Goal: Task Accomplishment & Management: Manage account settings

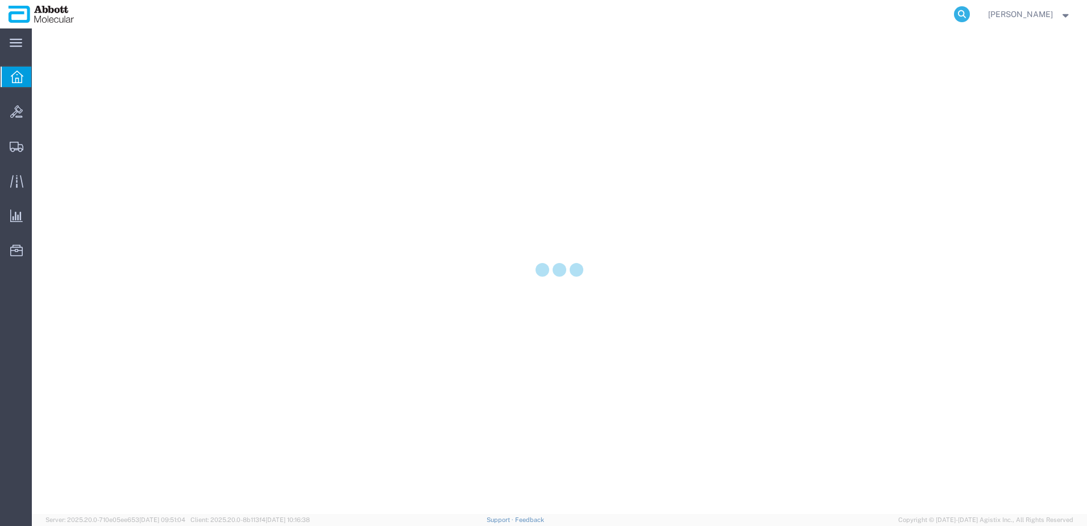
click at [970, 11] on icon at bounding box center [962, 14] width 16 height 16
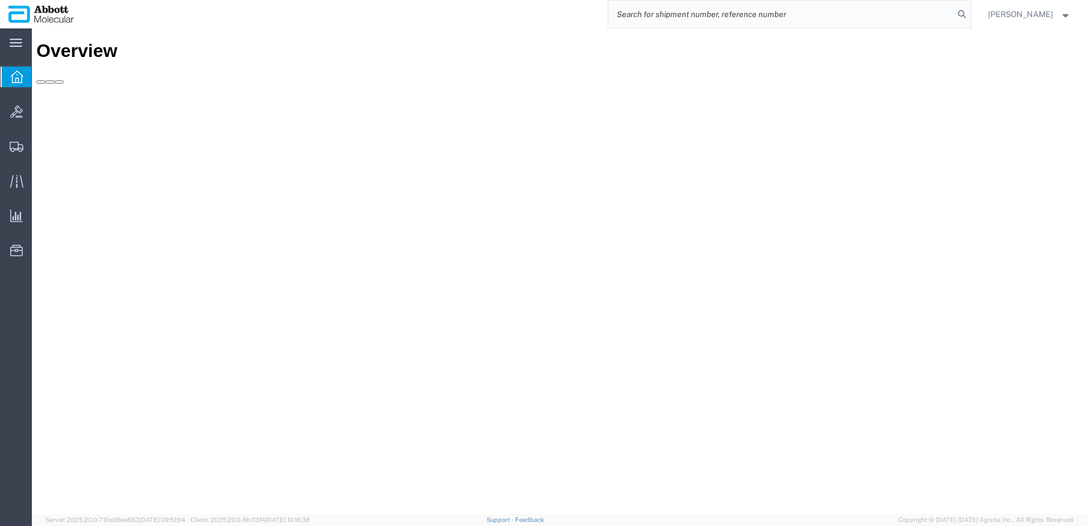
click at [900, 19] on input "search" at bounding box center [782, 14] width 346 height 27
paste input "55741025"
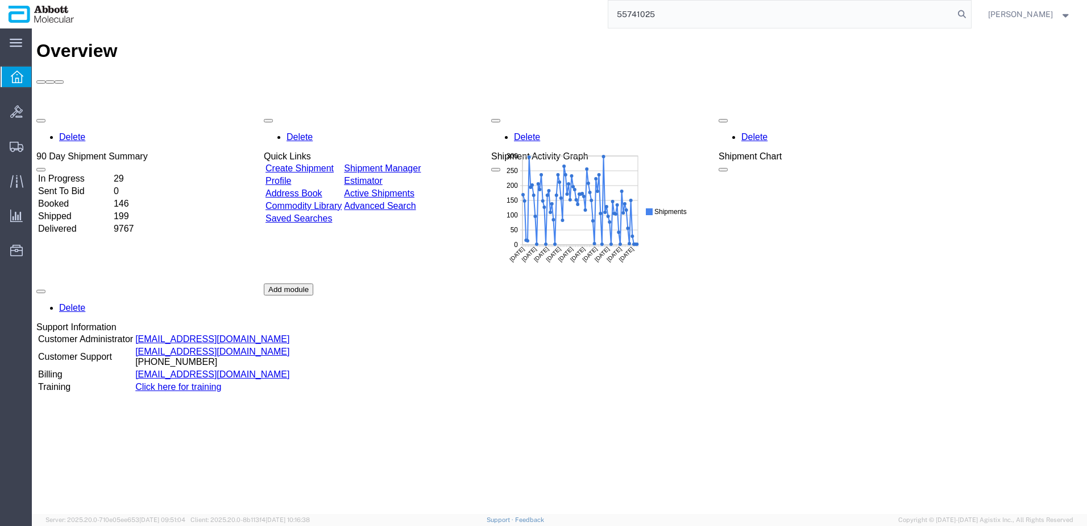
type input "55741025"
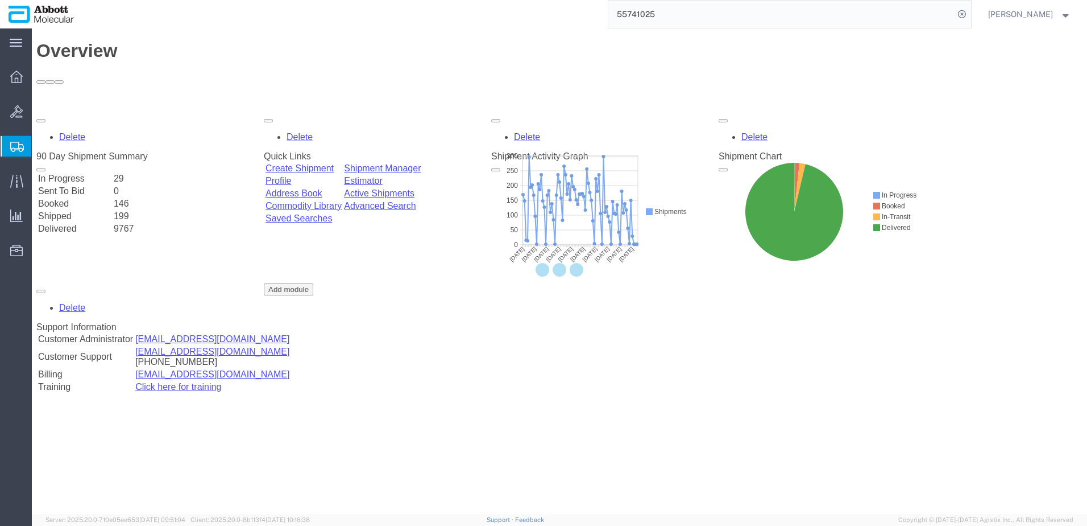
click at [731, 11] on input "55741025" at bounding box center [782, 14] width 346 height 27
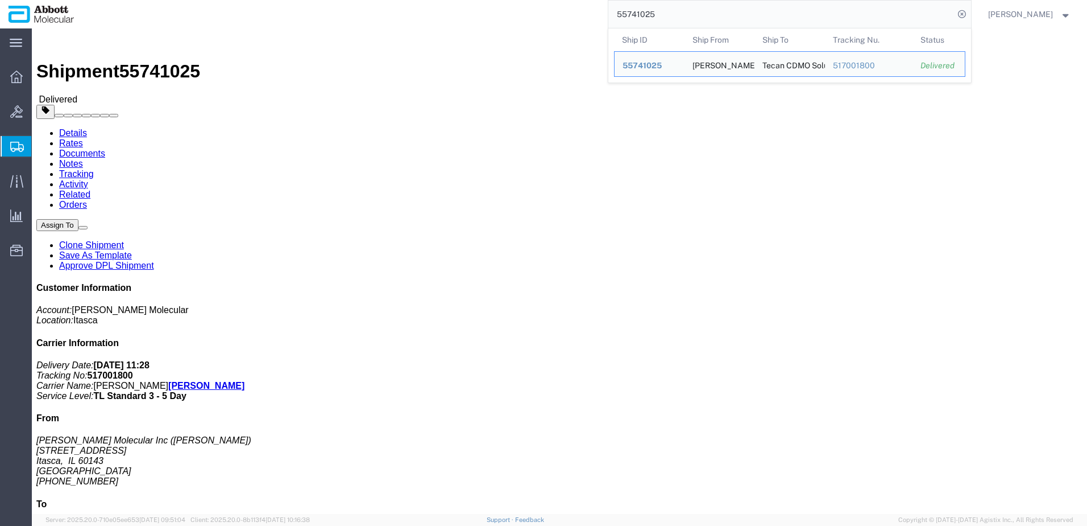
click h4 "Routing & Vehicle Information"
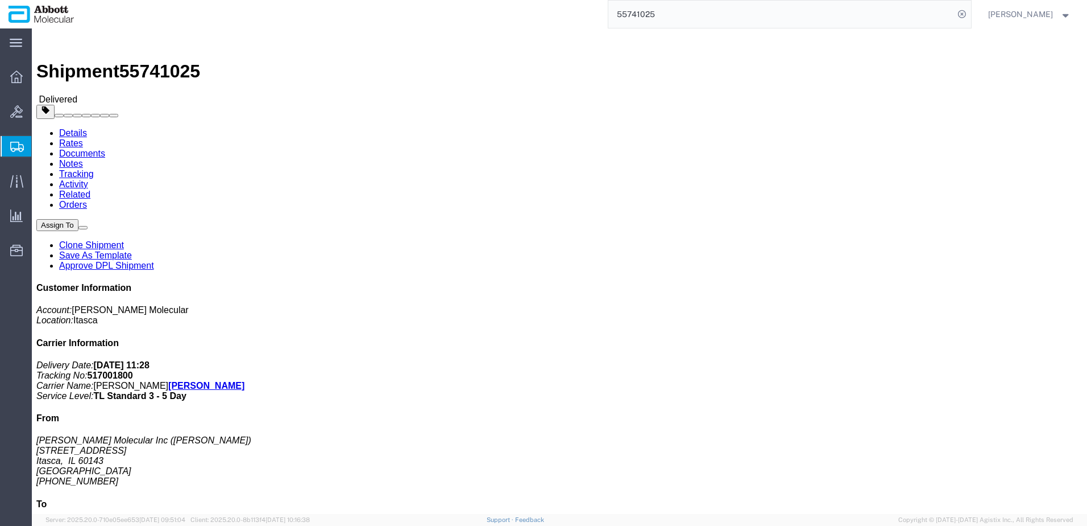
click link "Clone Shipment"
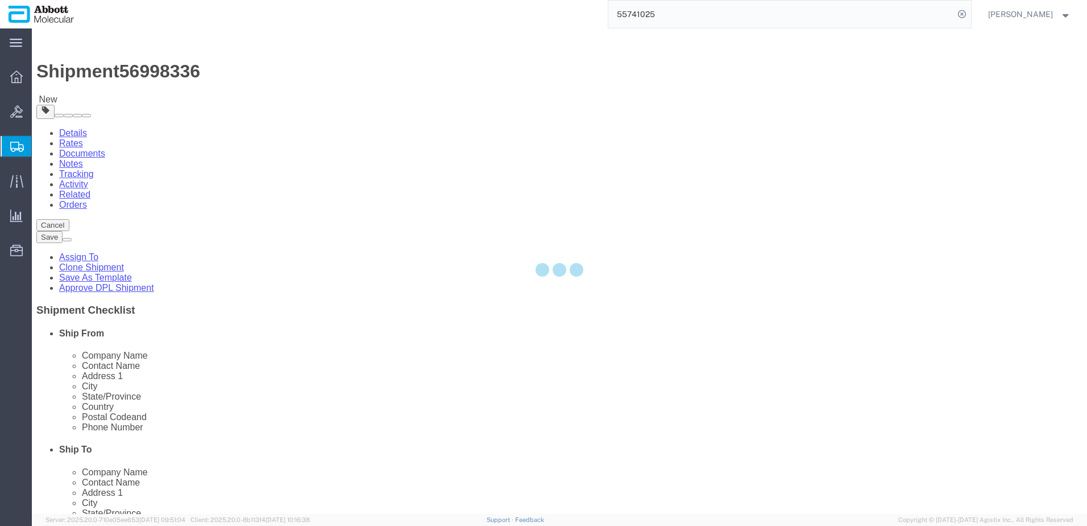
select select "48454"
select select
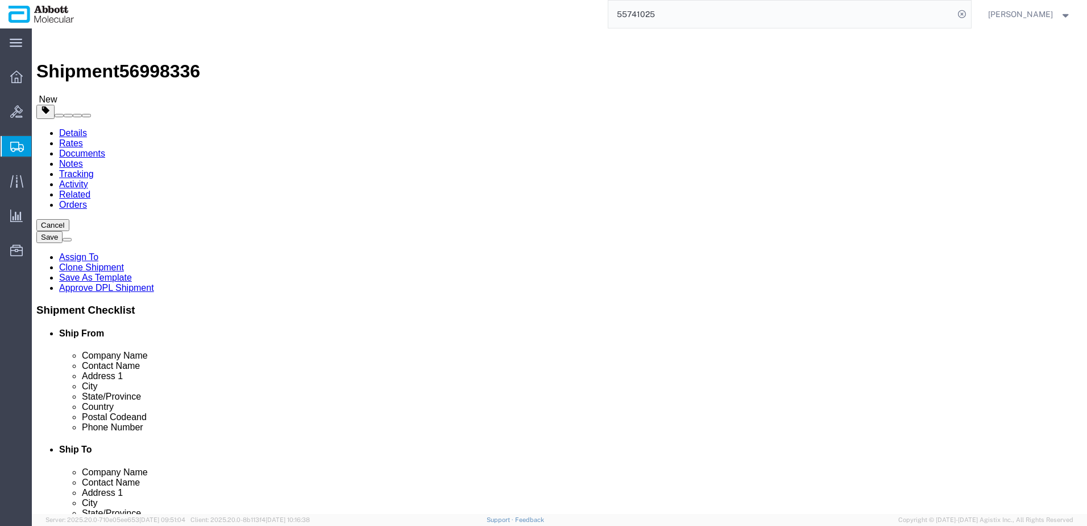
click input "Tecan CDMO Solutions Corp."
click input "[PERSON_NAME] Molecular Inc"
paste input "Tecan CDMO Solutions Corp."
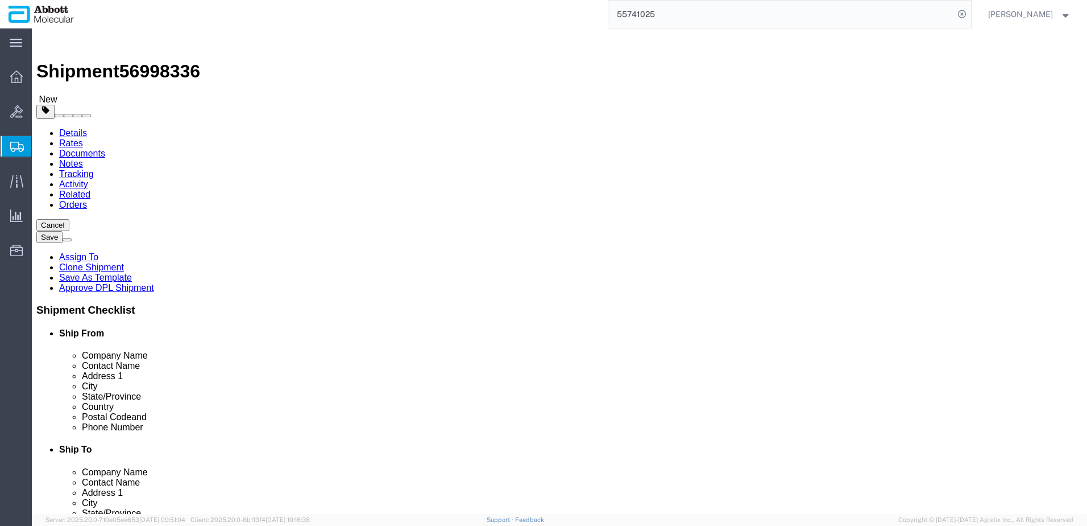
type input "Tecan CDMO Solutions Corp."
click input "Mohaideen Kadar"
click input "[PERSON_NAME]"
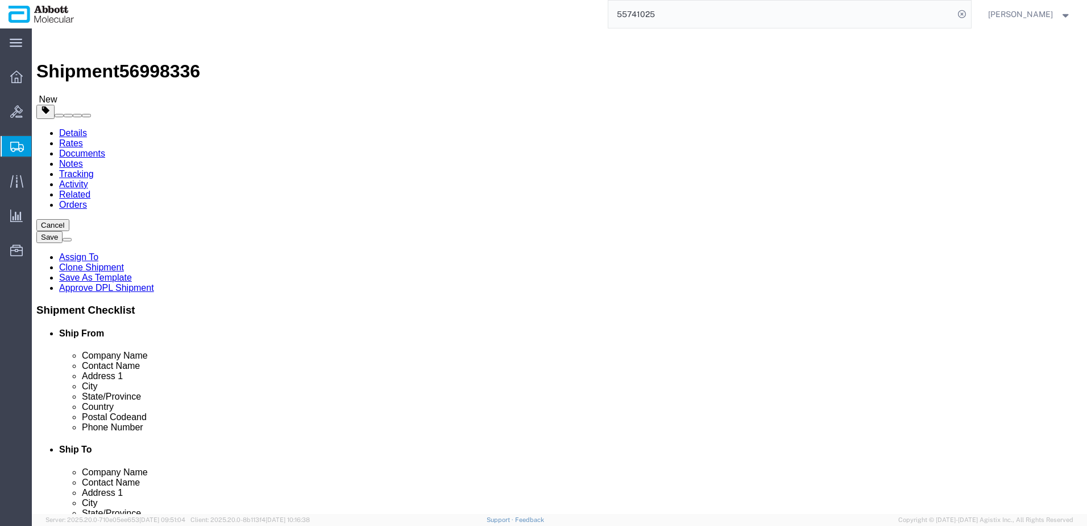
paste input "Mohaideen Kadar"
type input "Mohaideen Kadar"
click input "[STREET_ADDRESS]"
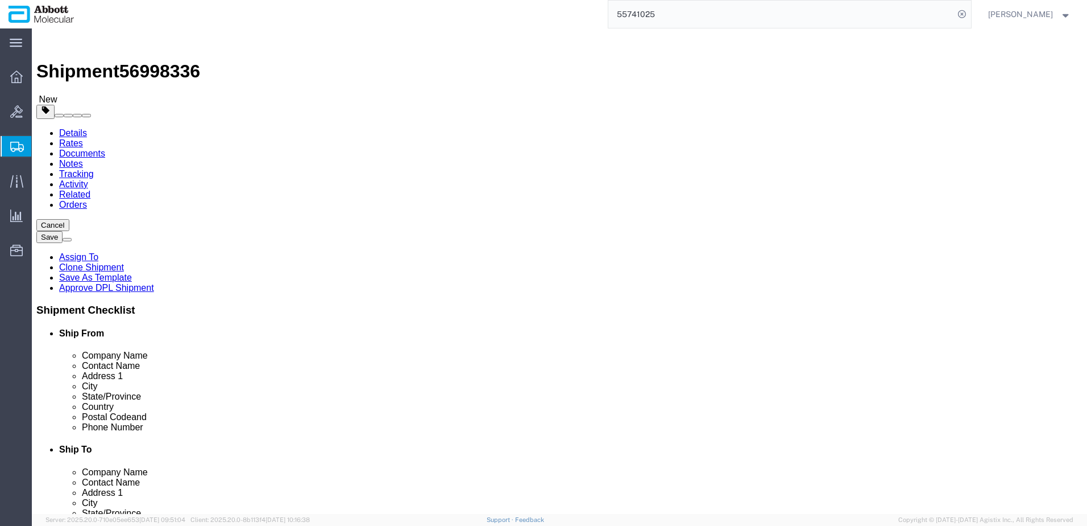
click input "[STREET_ADDRESS]"
paste input "[STREET_ADDRESS]"
type input "[STREET_ADDRESS]"
select select
click input "[PERSON_NAME] [PERSON_NAME]"
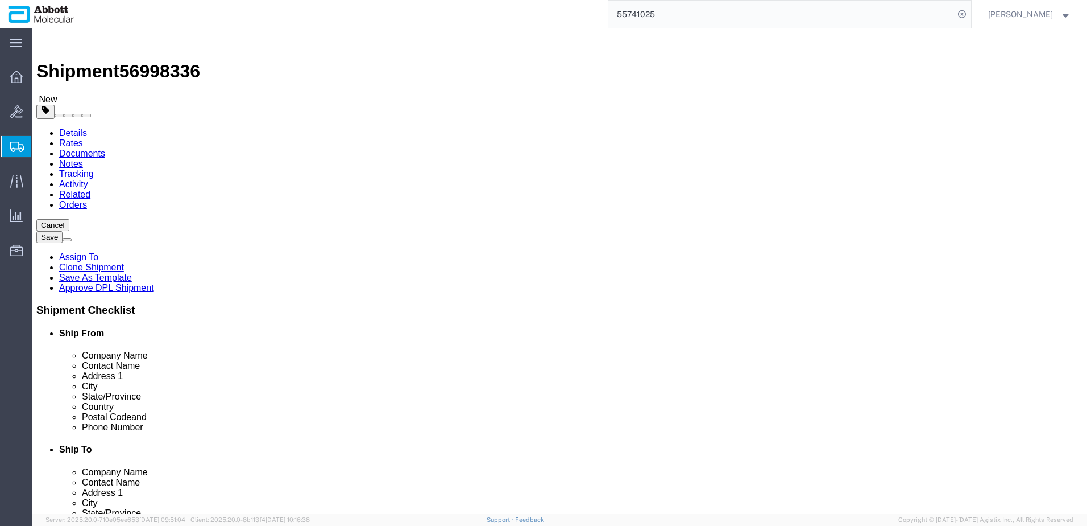
click input "[PERSON_NAME] [PERSON_NAME]"
click input "Itasca"
paste input "[PERSON_NAME] [PERSON_NAME]"
type input "[PERSON_NAME] [PERSON_NAME]"
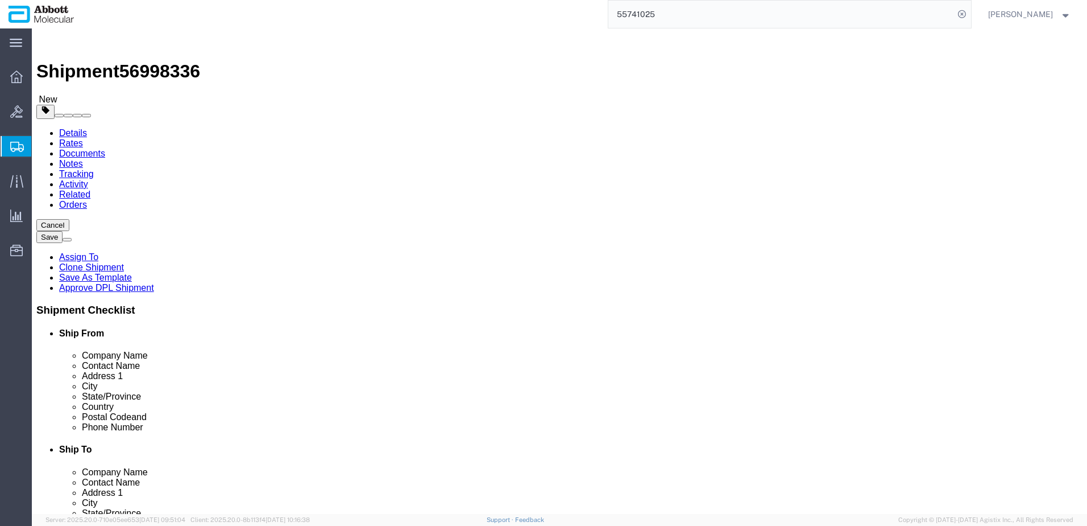
type input "ca"
click input "95037"
click input "60143"
paste input "95037"
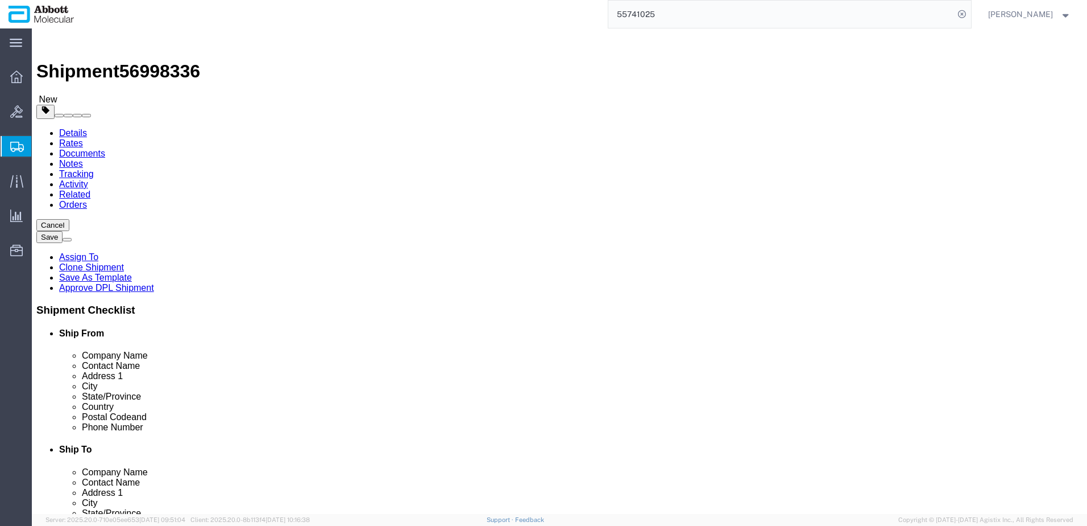
type input "95037"
click input "[PHONE_NUMBER]"
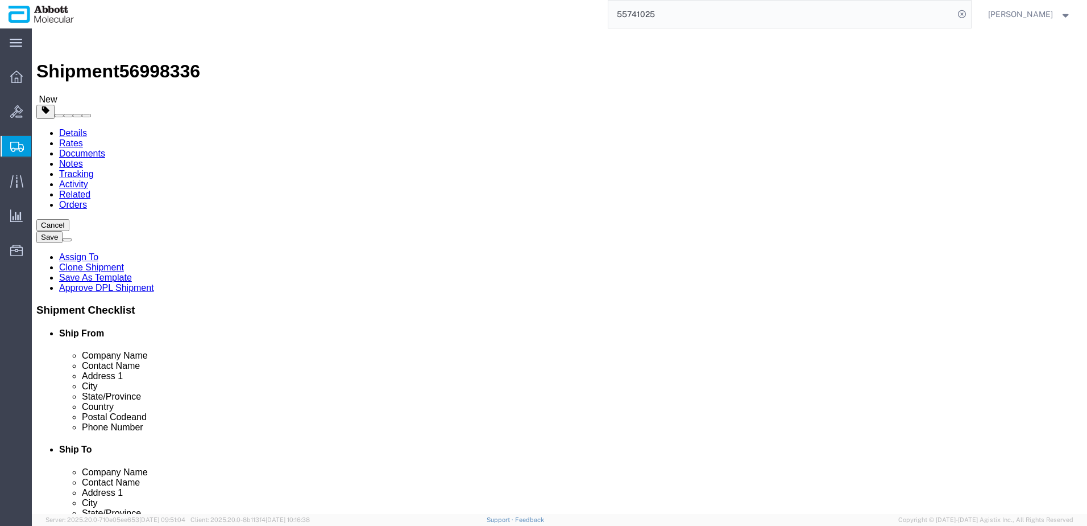
paste input "(408) 722-887"
type input "[PHONE_NUMBER]"
select select "48454"
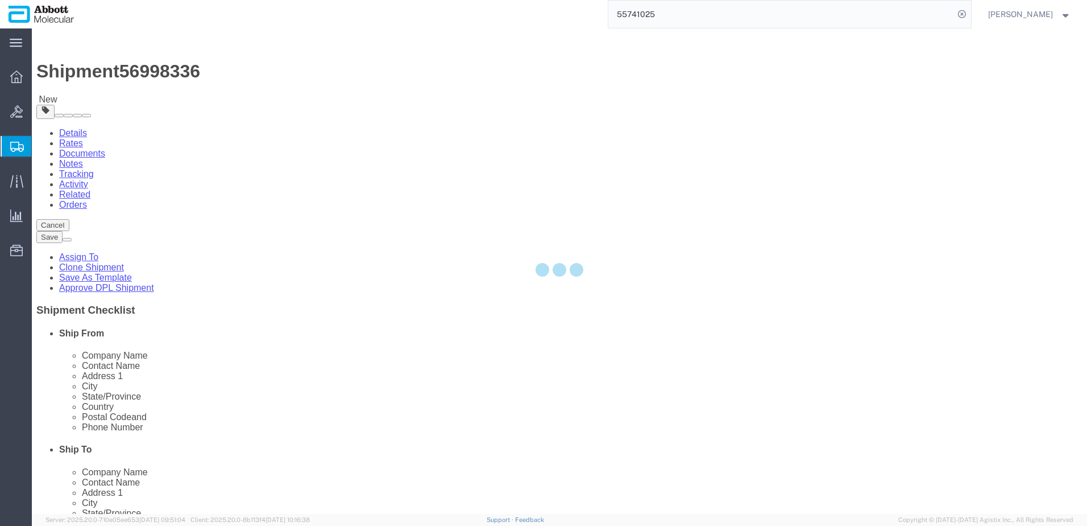
type input "60143"
type input "[PHONE_NUMBER]"
select select "IL"
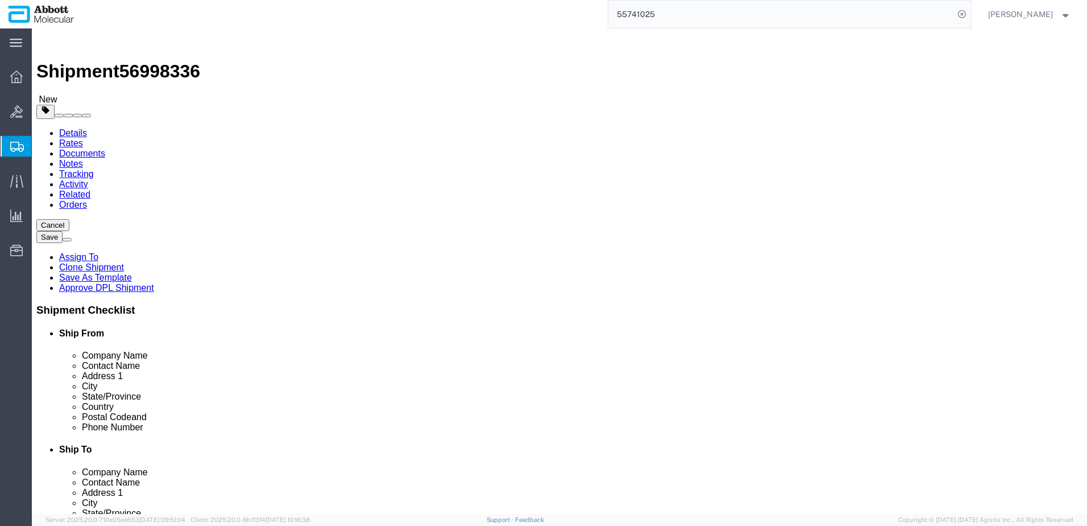
click input "Mohaideen Kadar"
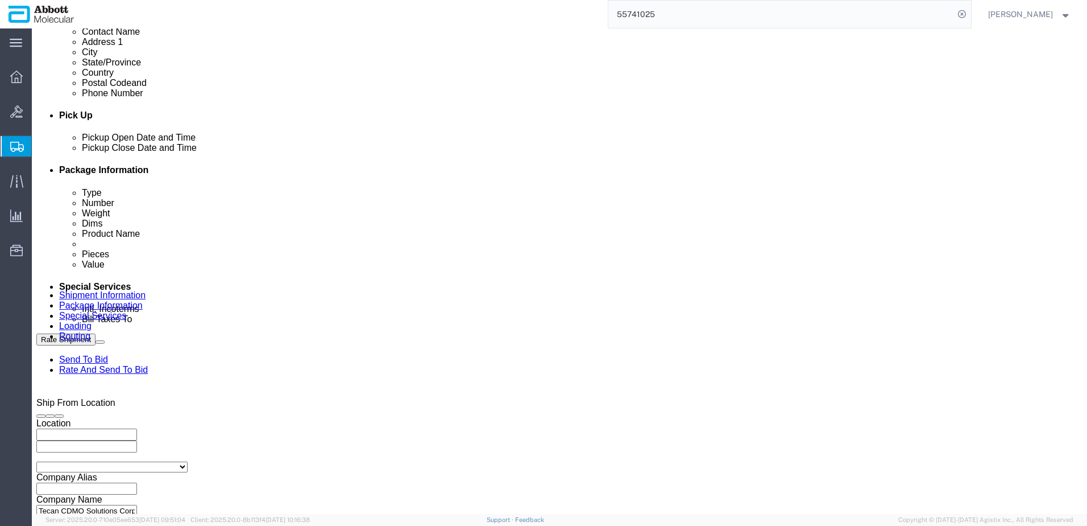
scroll to position [455, 0]
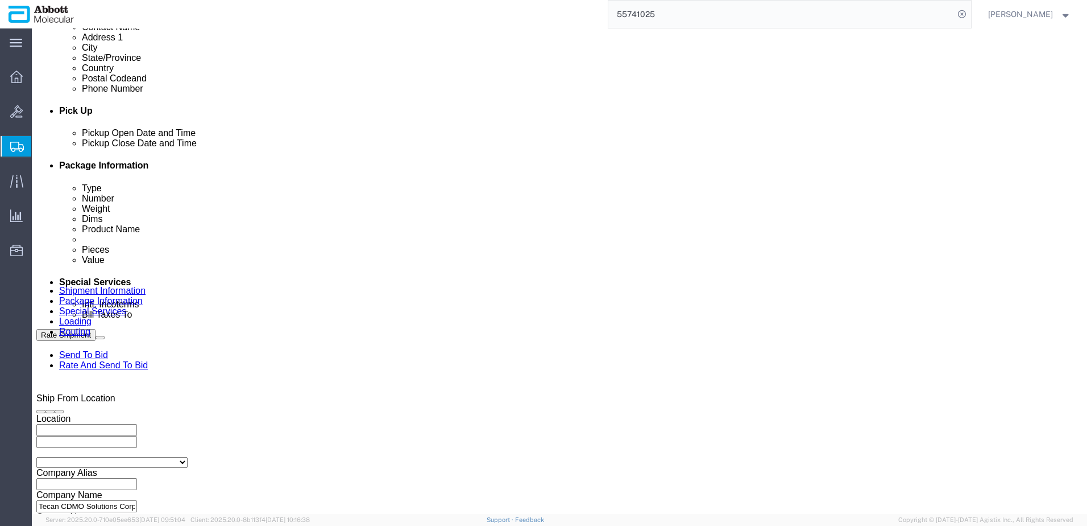
type input "[PERSON_NAME]"
click div "[DATE] 2:38 PM"
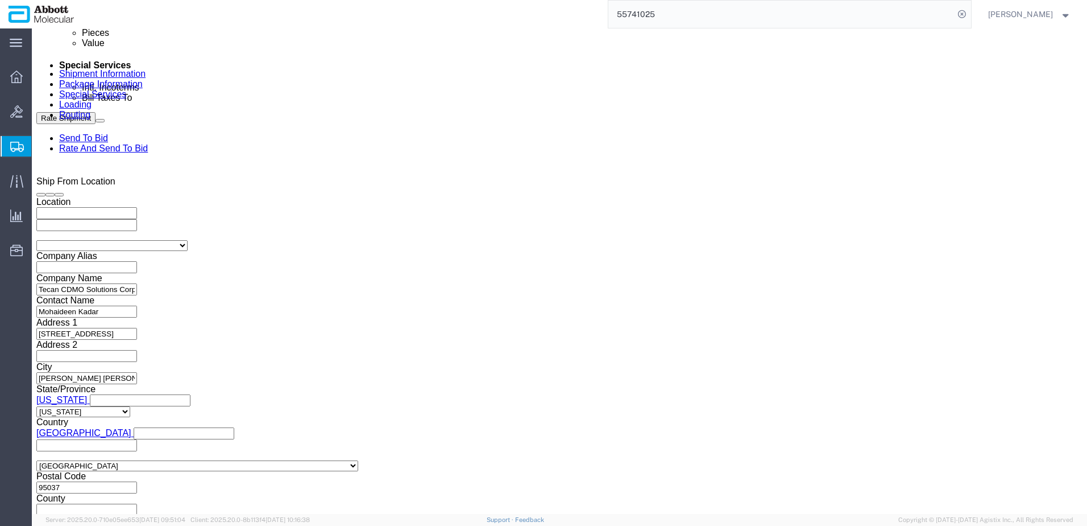
click input "2:38 PM"
click input "1:38 PM"
type input "1:00 PM"
click div "Shipping Mode (Optional)"
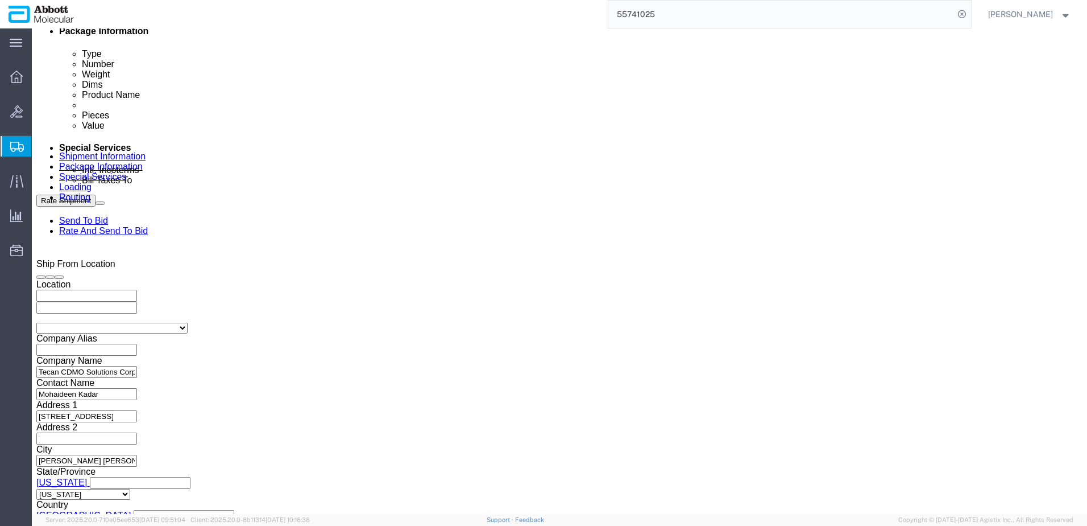
scroll to position [558, 0]
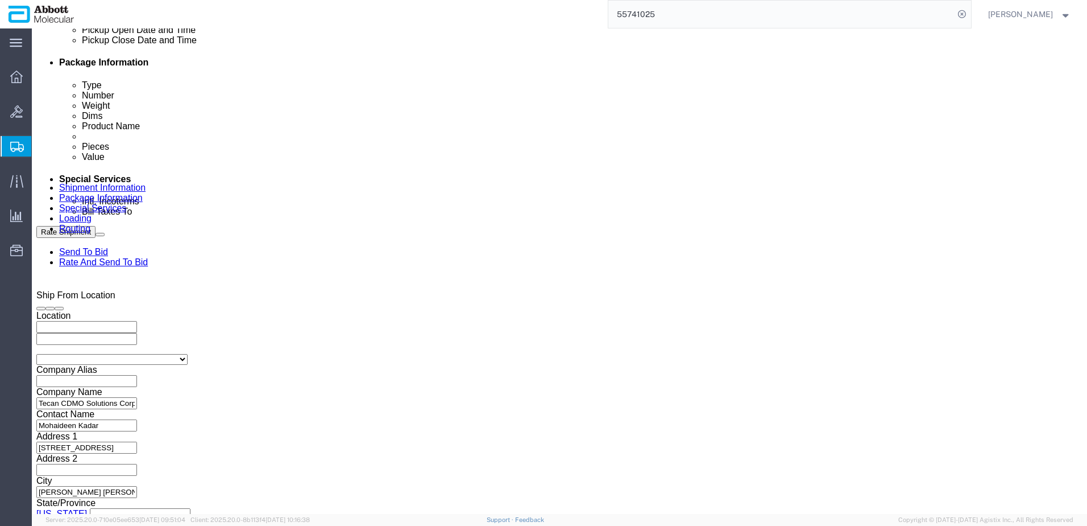
click div "[DATE] 2:00 PM"
type input "4:00 PM"
drag, startPoint x: 350, startPoint y: 425, endPoint x: 369, endPoint y: 422, distance: 18.4
click button "Apply"
click div "Pickup Date: Pickup Start Date Pickup Start Time Pickup Open Date and Time [DAT…"
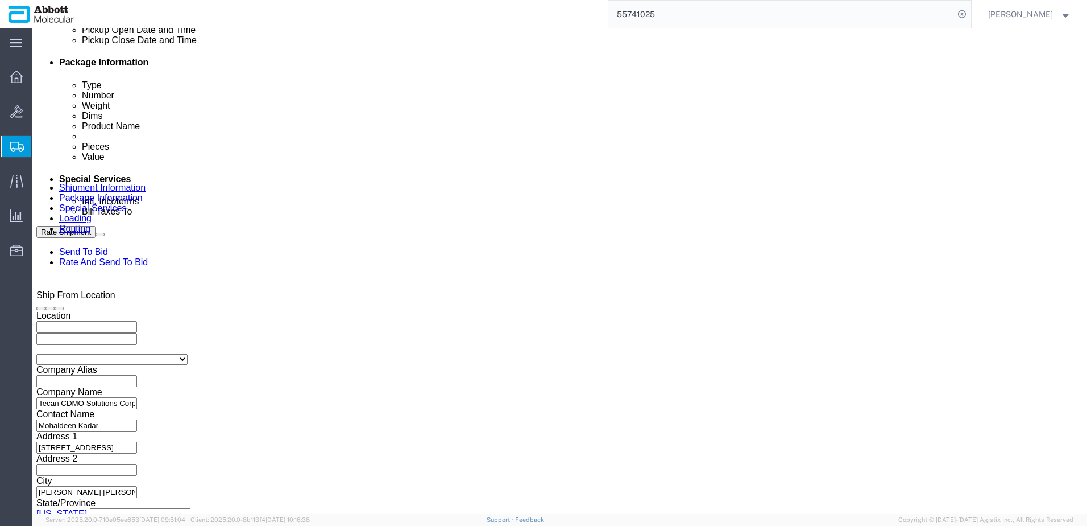
drag, startPoint x: 174, startPoint y: 325, endPoint x: 259, endPoint y: 319, distance: 85.0
click input "Tecan_[DATE]"
type input "Tecan_[DATE]"
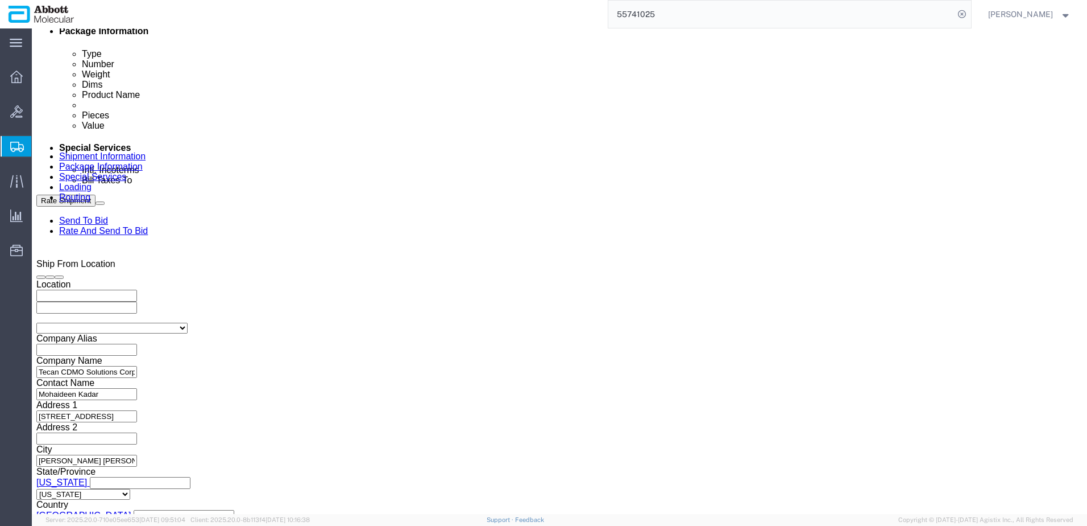
scroll to position [672, 0]
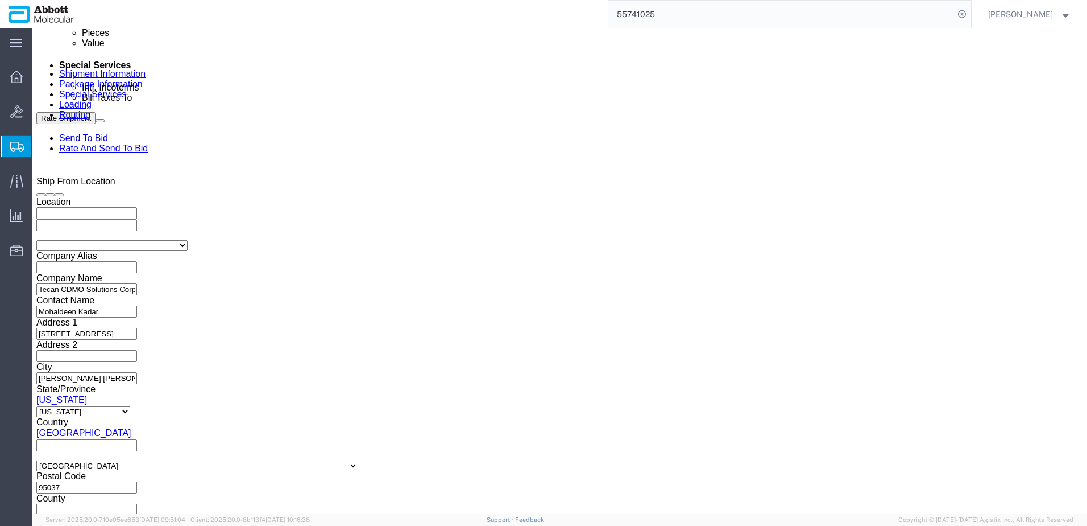
drag, startPoint x: 787, startPoint y: 443, endPoint x: 487, endPoint y: 389, distance: 304.6
click button "Continue"
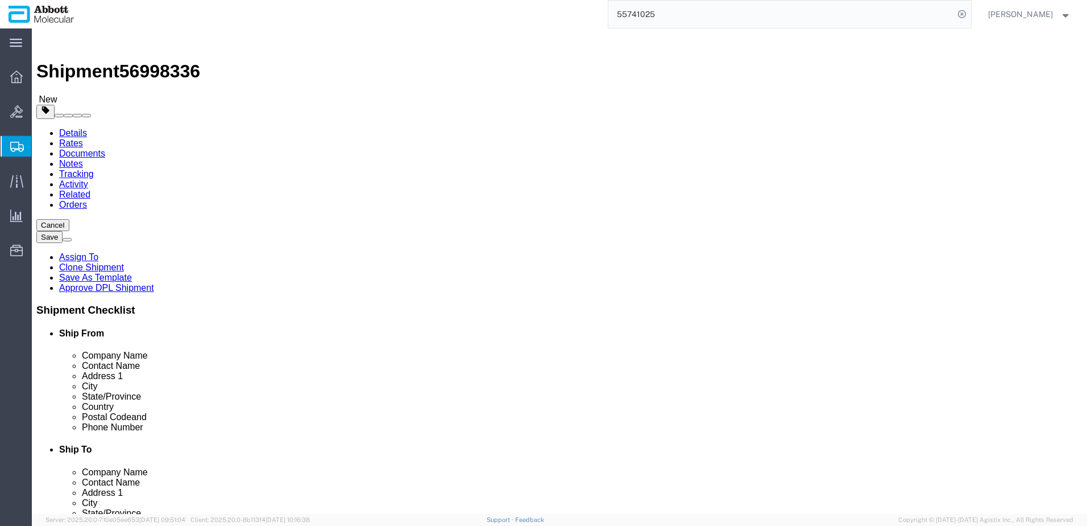
click span "56998336"
copy span "56998336"
click div "2 x Crate (Instrument) Package Type Select Box (B) Box (C) Box (D) Cardboard Bo…"
click button "Continue"
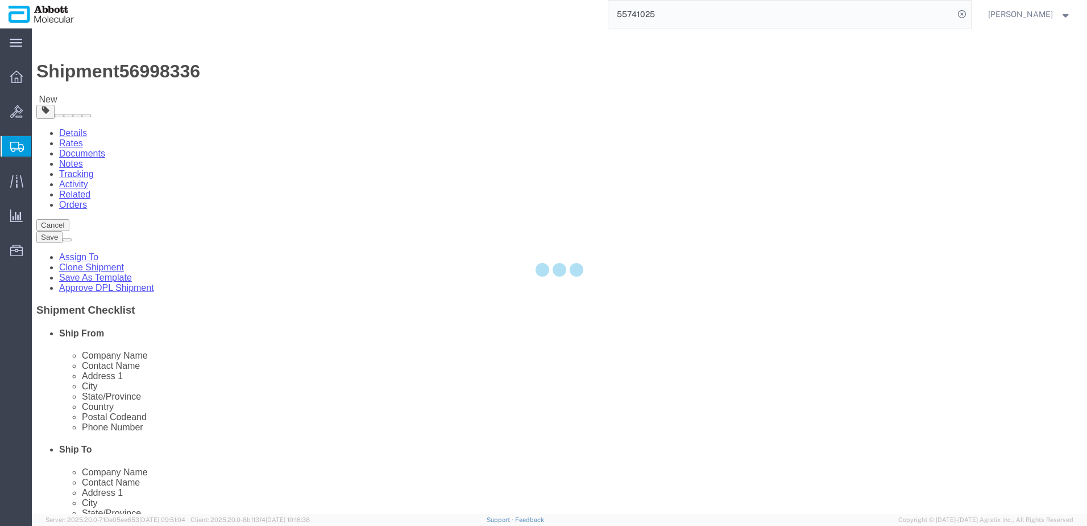
select select
select select "COSTCENTER"
select select "60371"
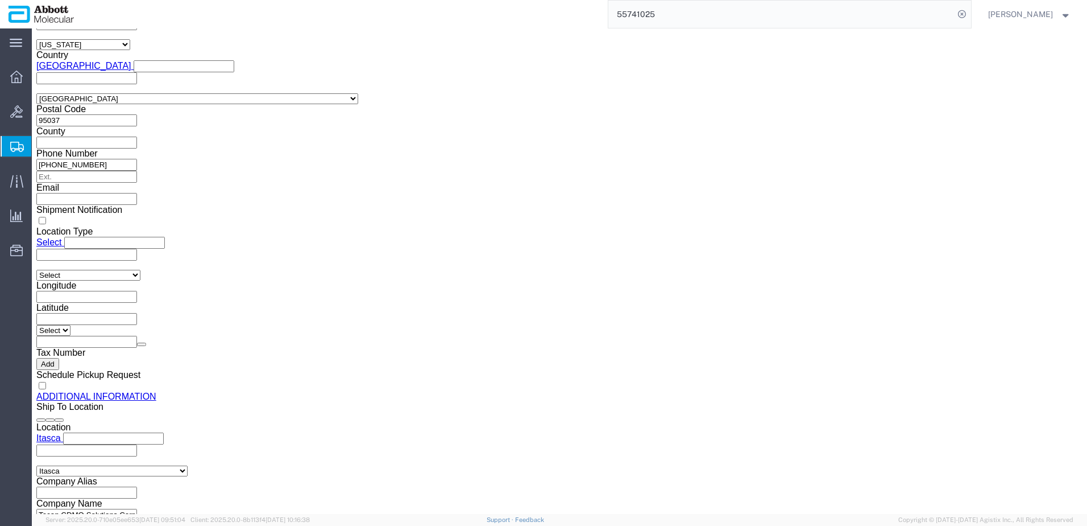
scroll to position [1060, 0]
click span "56998336"
copy span "56998336"
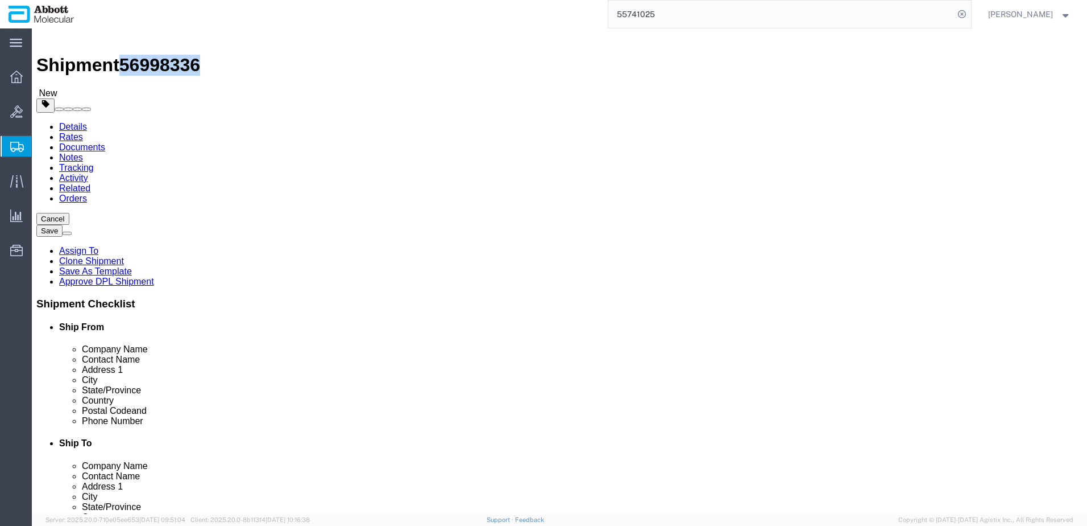
scroll to position [0, 0]
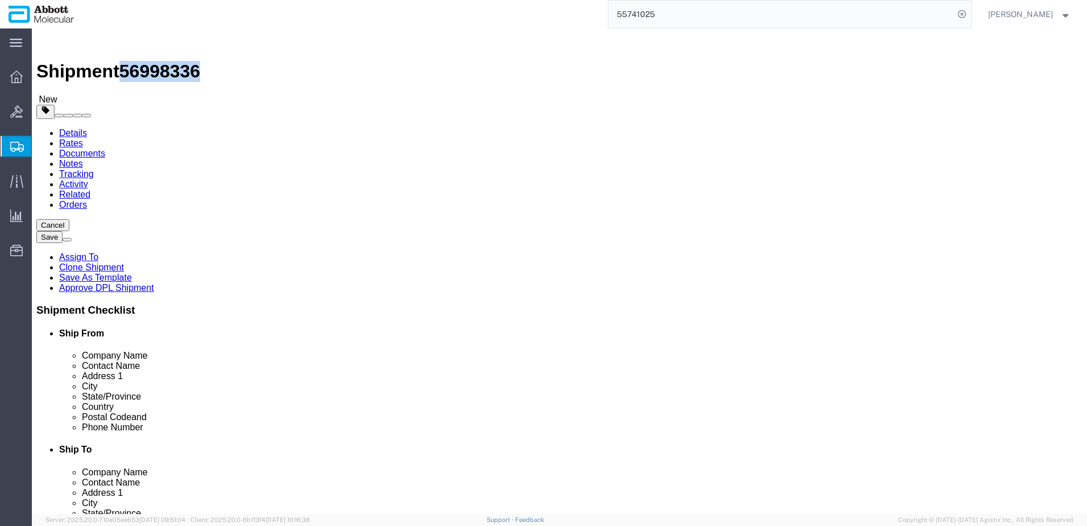
click icon
